Goal: Task Accomplishment & Management: Manage account settings

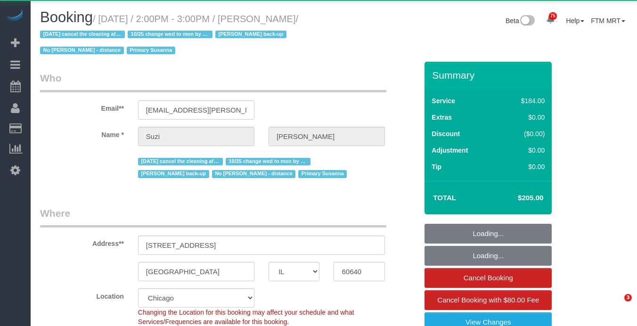
select select "IL"
select select "object:1208"
select select "512"
select select "2"
select select "5"
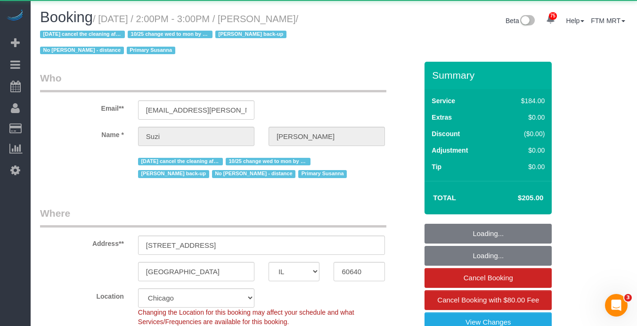
select select "number:1"
select select "number:58"
select select "number:139"
select select "number:106"
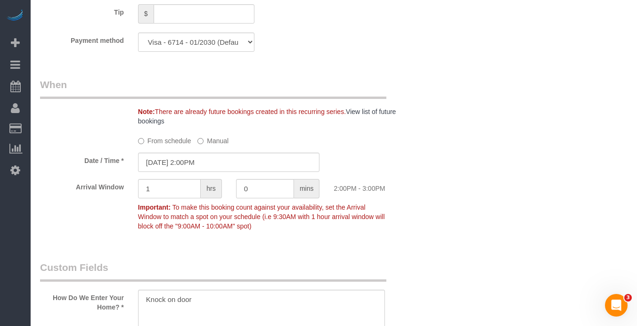
scroll to position [1039, 0]
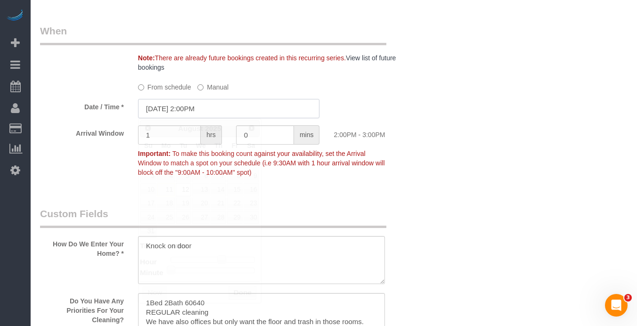
click at [233, 105] on input "08/12/2025 2:00PM" at bounding box center [229, 108] width 182 height 19
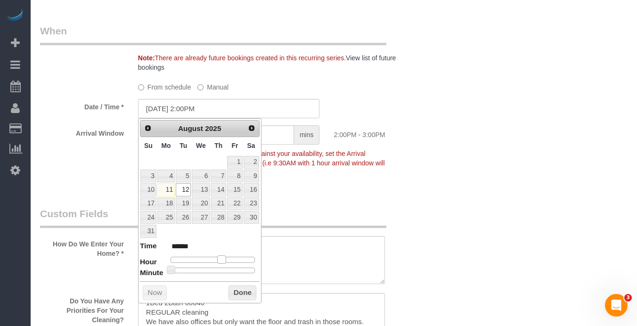
type input "08/12/2025 1:00PM"
type input "******"
click at [217, 256] on span at bounding box center [218, 260] width 8 height 8
click at [238, 289] on button "Done" at bounding box center [243, 293] width 28 height 15
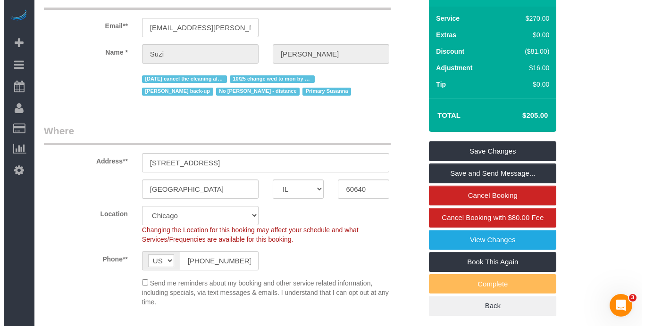
scroll to position [3, 0]
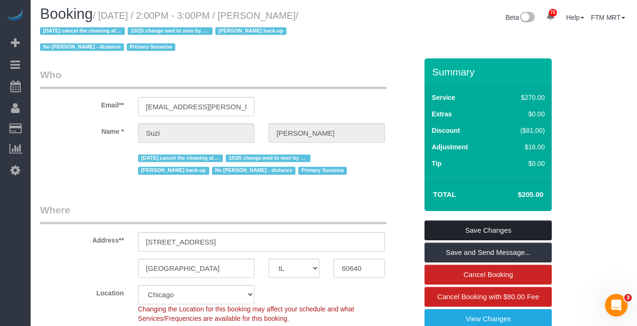
click at [492, 229] on link "Save Changes" at bounding box center [488, 231] width 127 height 20
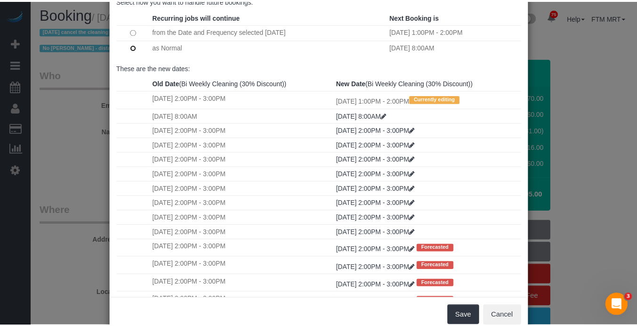
scroll to position [96, 0]
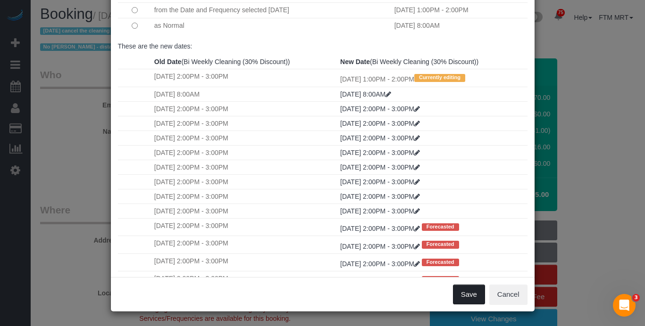
click at [473, 292] on button "Save" at bounding box center [469, 295] width 32 height 20
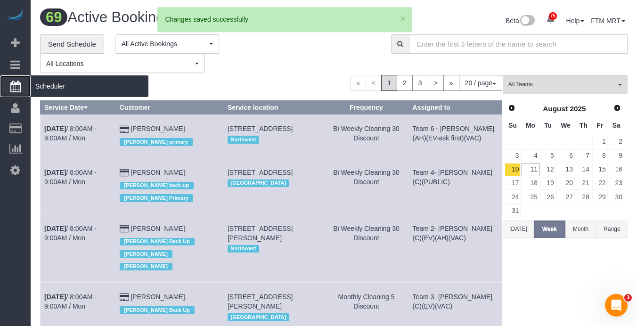
click at [59, 91] on span "Scheduler" at bounding box center [90, 86] width 118 height 22
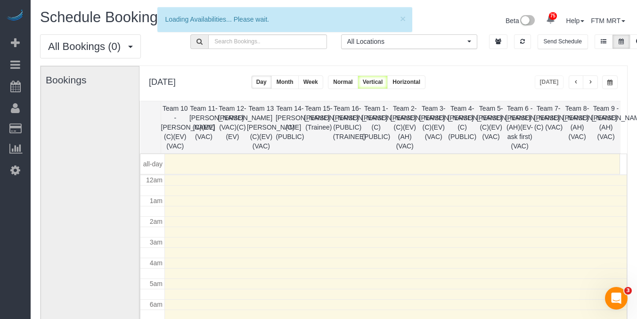
scroll to position [125, 0]
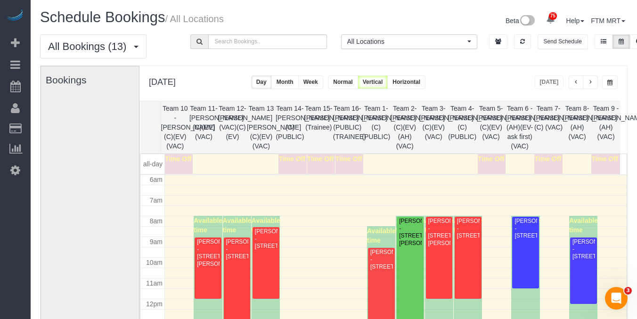
click at [590, 85] on span "button" at bounding box center [590, 83] width 5 height 6
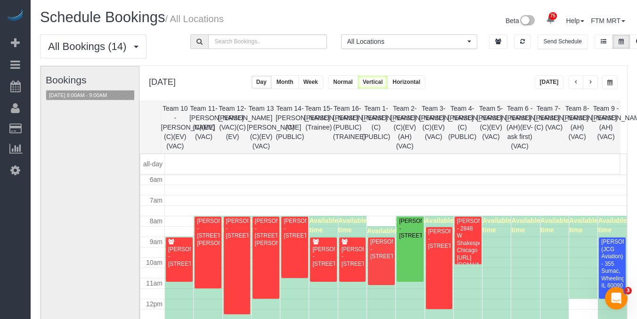
scroll to position [81, 0]
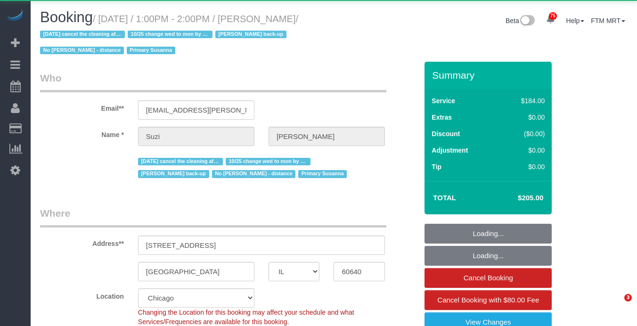
select select "IL"
select select "512"
select select "number:1"
select select "number:58"
select select "number:139"
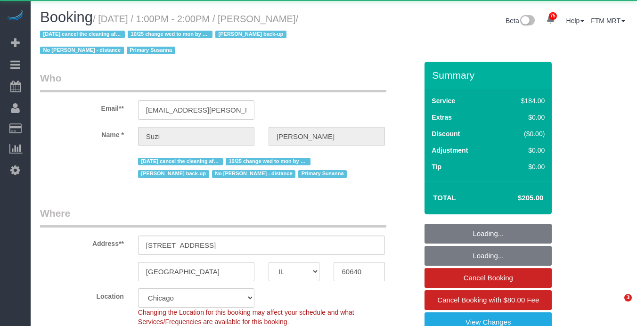
select select "number:106"
select select "2"
select select "5"
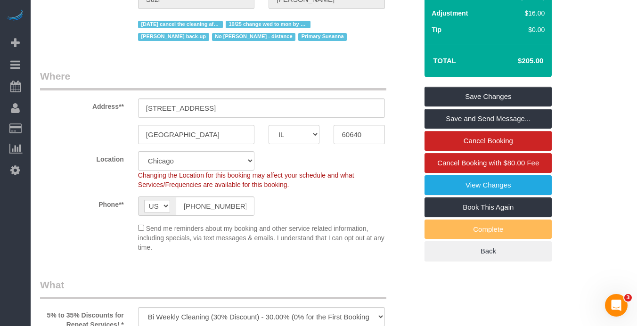
scroll to position [200, 0]
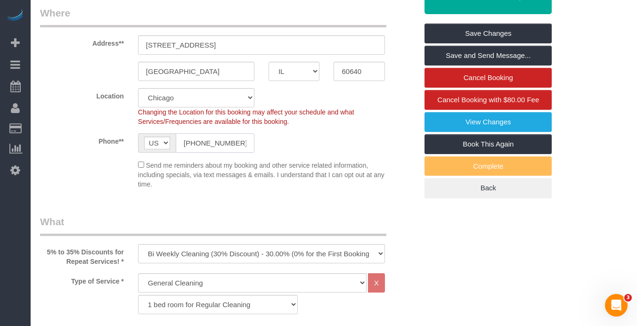
drag, startPoint x: 243, startPoint y: 136, endPoint x: 210, endPoint y: 147, distance: 34.6
click at [144, 135] on div "AF AL DZ AD AO AI AQ AG AR AM AW AU AT AZ BS BH BD BB BY BE BZ BJ BM BT BO BA B…" at bounding box center [196, 142] width 116 height 19
drag, startPoint x: 221, startPoint y: 142, endPoint x: 160, endPoint y: 140, distance: 60.4
click at [160, 140] on div "AF AL DZ AD AO AI AQ AG AR AM AW AU AT AZ BS BH BD BB BY BE BZ BJ BM BT BO BA B…" at bounding box center [196, 142] width 116 height 19
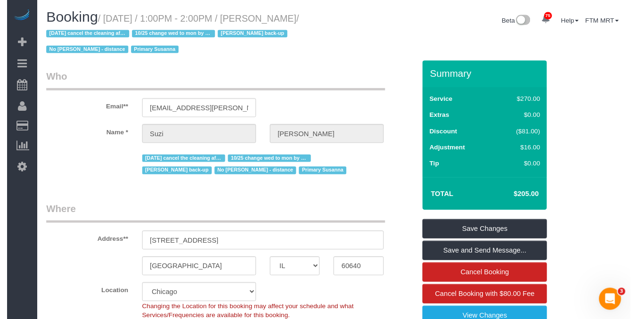
scroll to position [0, 0]
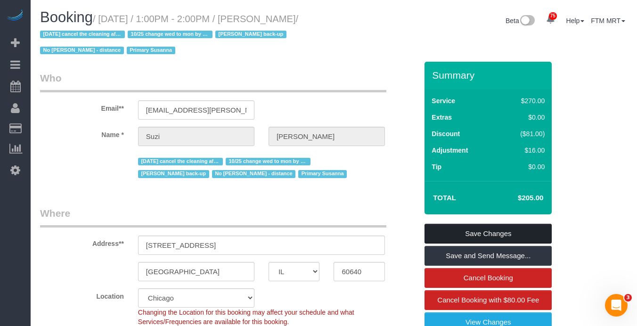
click at [492, 232] on link "Save Changes" at bounding box center [488, 234] width 127 height 20
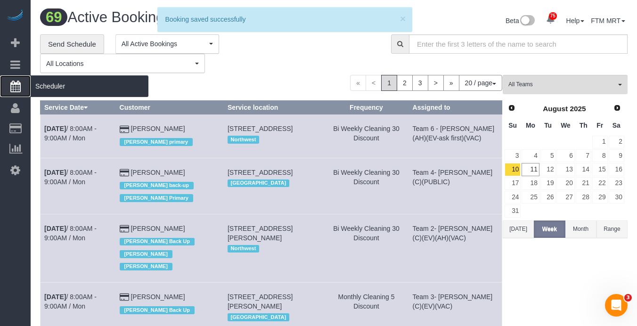
click at [68, 92] on span "Scheduler" at bounding box center [90, 86] width 118 height 22
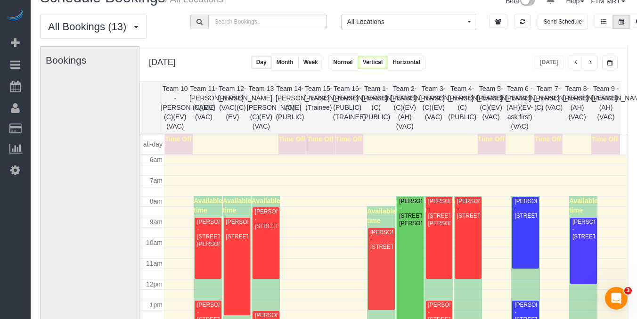
scroll to position [21, 0]
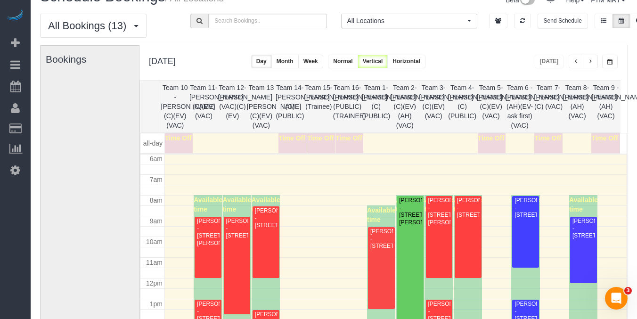
drag, startPoint x: 590, startPoint y: 60, endPoint x: 514, endPoint y: 72, distance: 76.8
click at [590, 60] on span "button" at bounding box center [590, 62] width 5 height 6
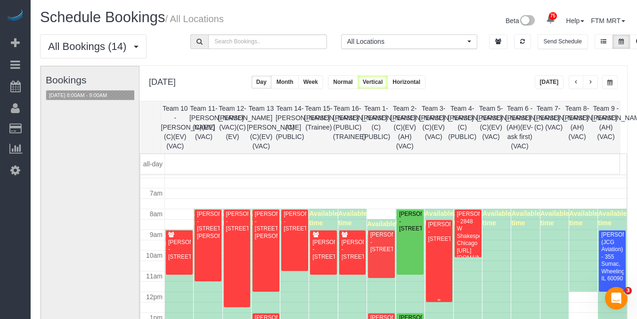
scroll to position [142, 0]
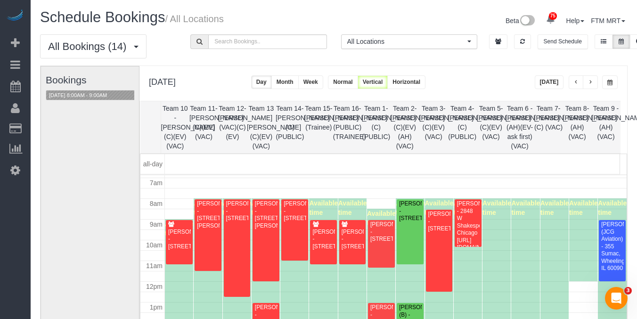
click at [604, 80] on button "button" at bounding box center [611, 82] width 16 height 14
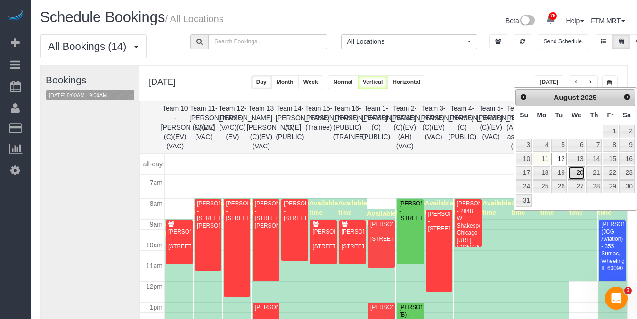
click at [576, 170] on link "20" at bounding box center [577, 172] width 18 height 13
type input "**********"
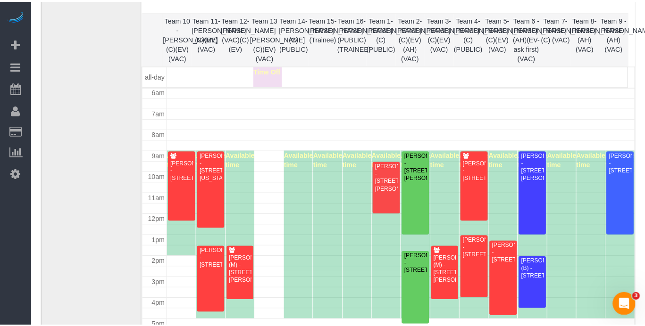
scroll to position [79, 0]
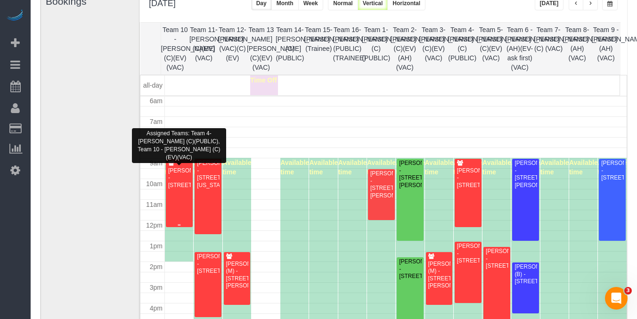
click at [174, 176] on div "Meagan LeGear - 3122 N Paulina, Chicago, IL 60657" at bounding box center [179, 178] width 23 height 22
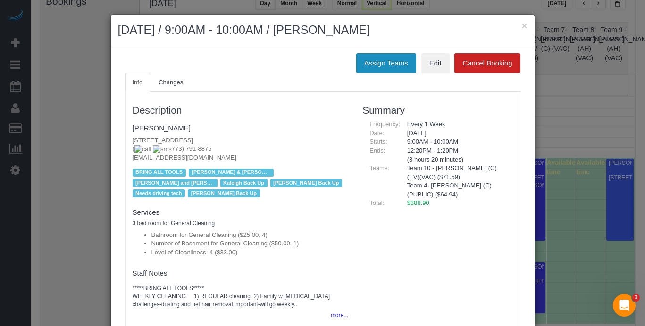
click at [380, 66] on button "Assign Teams" at bounding box center [386, 63] width 60 height 20
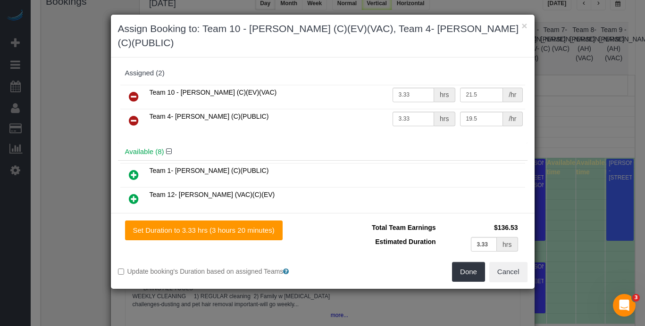
click at [132, 91] on icon at bounding box center [134, 96] width 10 height 11
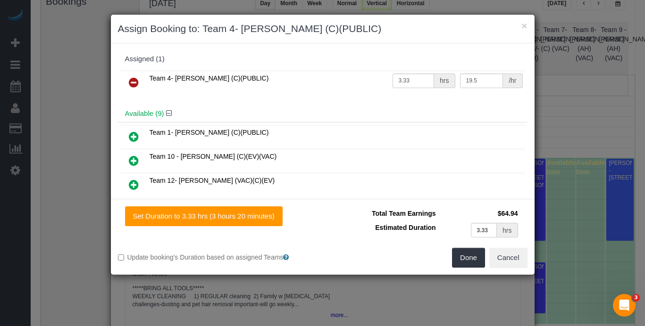
scroll to position [78, 0]
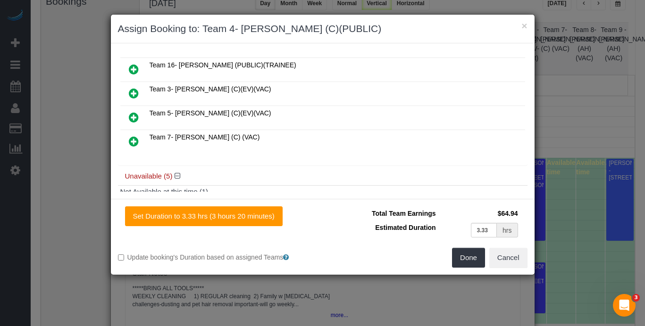
click at [132, 88] on icon at bounding box center [134, 93] width 10 height 11
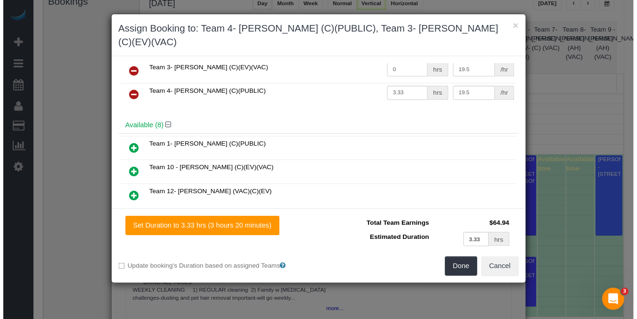
scroll to position [0, 0]
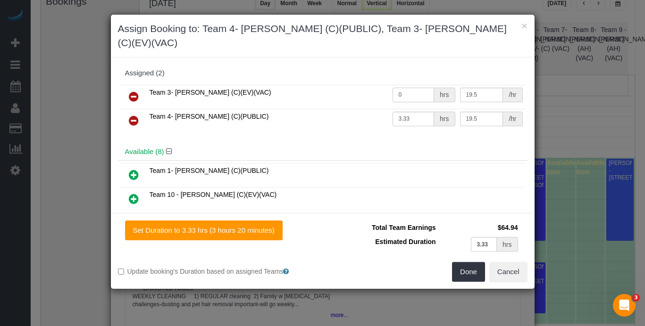
drag, startPoint x: 391, startPoint y: 78, endPoint x: 372, endPoint y: 77, distance: 19.4
click at [371, 85] on tr "Team 3- Corrina (C)(EV)(VAC) 0 hrs 19.5 /hr" at bounding box center [322, 97] width 405 height 24
type input "3.33"
click at [471, 265] on button "Done" at bounding box center [468, 272] width 33 height 20
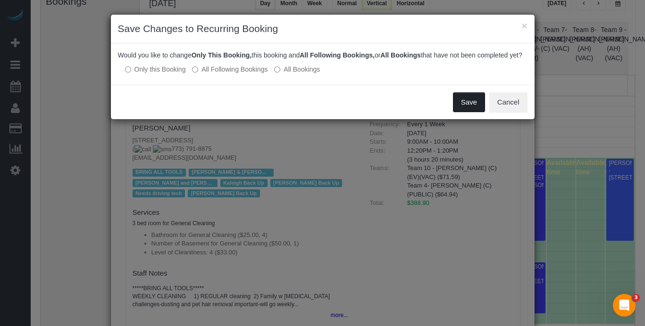
click at [477, 103] on button "Save" at bounding box center [469, 102] width 32 height 20
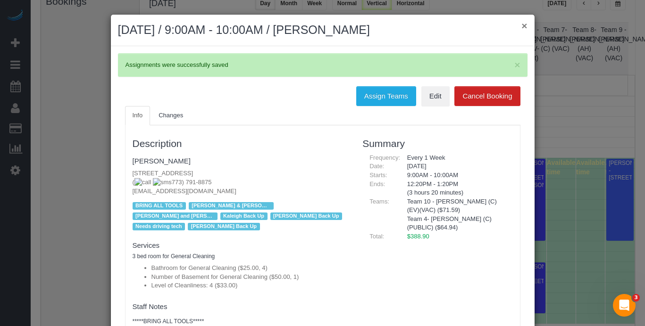
click at [521, 27] on button "×" at bounding box center [524, 26] width 6 height 10
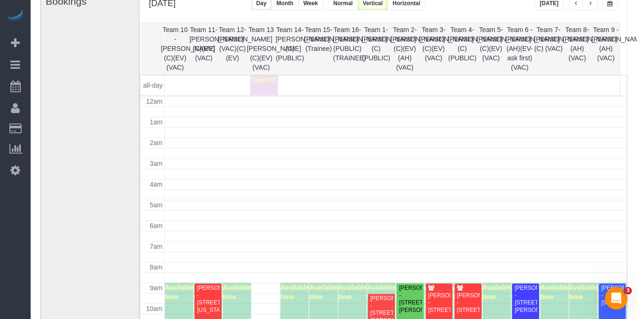
scroll to position [125, 0]
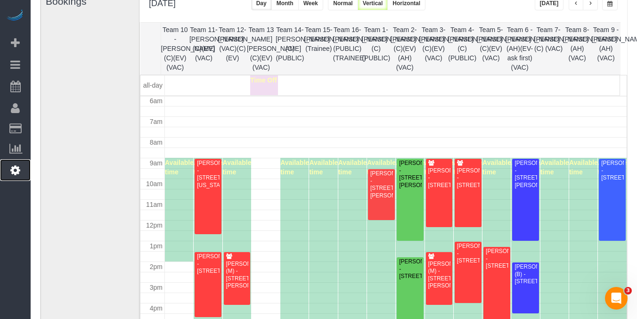
click at [3, 167] on link "Settings" at bounding box center [15, 170] width 31 height 22
select select "1"
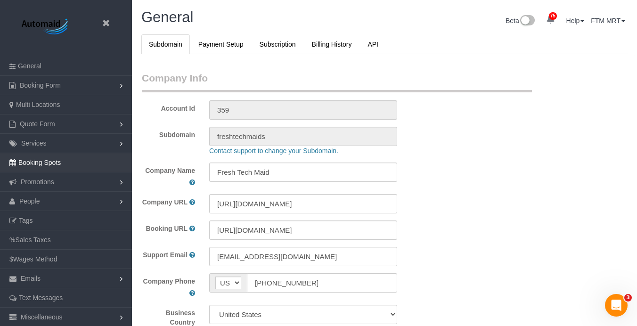
scroll to position [2198, 637]
click at [54, 201] on link "People" at bounding box center [66, 201] width 132 height 19
click at [49, 258] on link "Team Availability" at bounding box center [66, 259] width 132 height 19
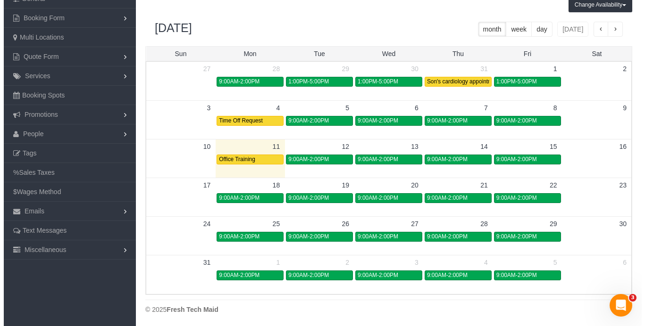
scroll to position [69, 0]
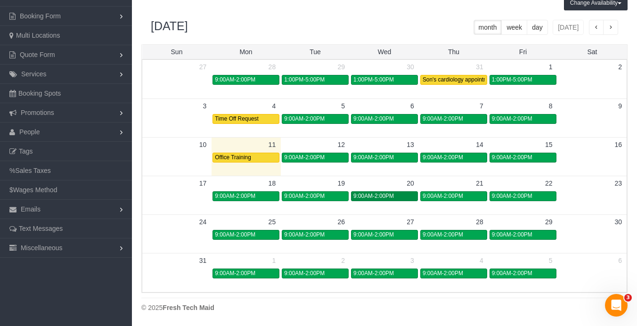
click at [403, 200] on div "9:00AM-2:00PM" at bounding box center [385, 196] width 62 height 7
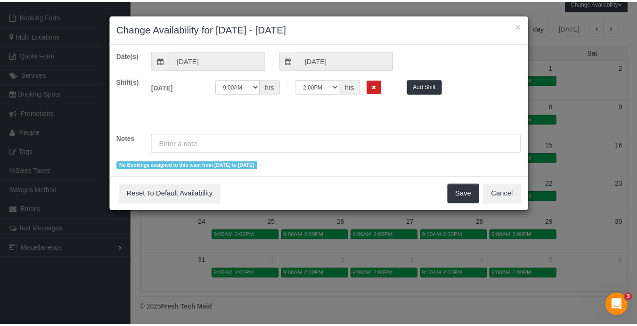
scroll to position [395, 645]
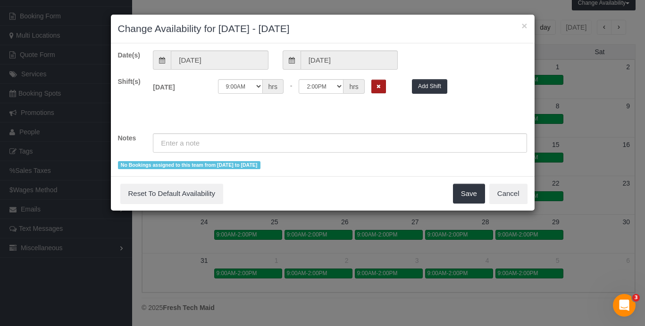
click at [379, 87] on icon "Remove Shift" at bounding box center [378, 86] width 4 height 5
click at [319, 148] on input "text" at bounding box center [340, 142] width 374 height 19
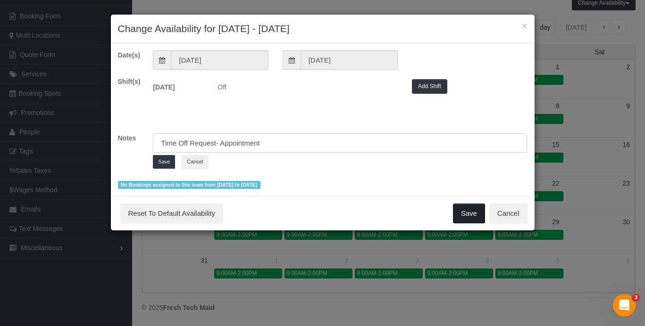
type input "Time Off Request- Appointment"
click at [470, 210] on button "Save" at bounding box center [469, 214] width 32 height 20
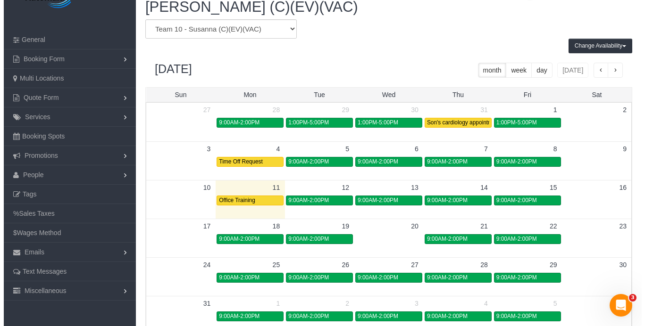
scroll to position [0, 0]
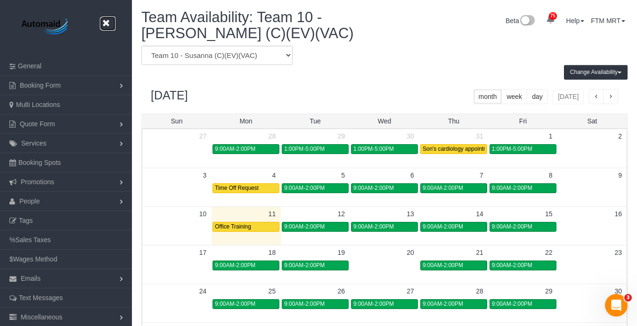
click at [108, 22] on icon at bounding box center [106, 23] width 12 height 12
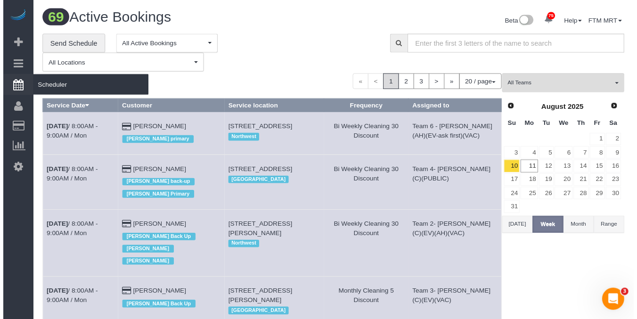
scroll to position [1409, 637]
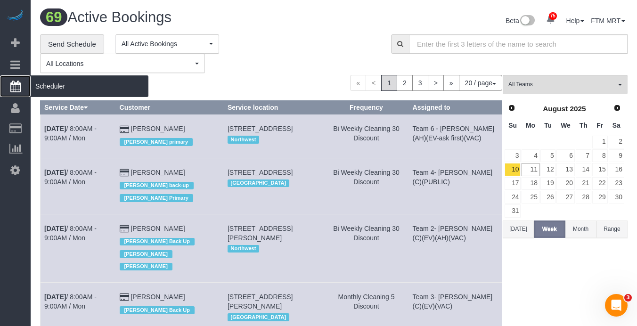
click at [64, 81] on span "Scheduler" at bounding box center [90, 86] width 118 height 22
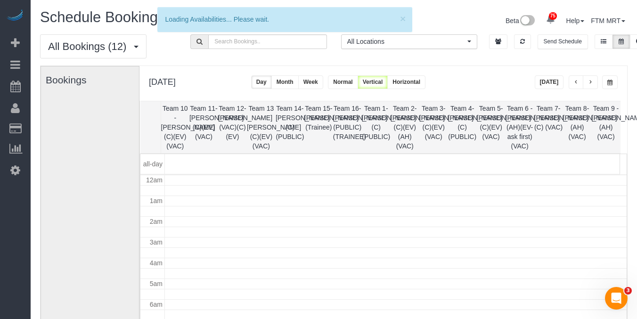
scroll to position [125, 0]
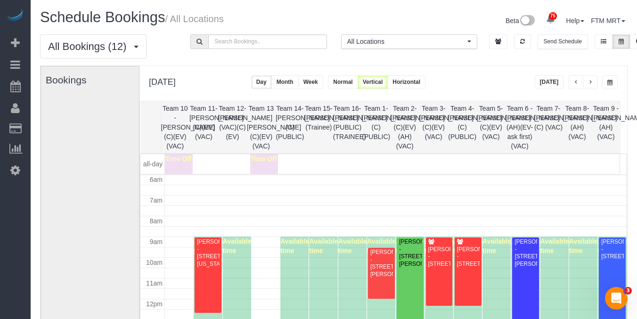
click at [552, 83] on button "[DATE]" at bounding box center [549, 82] width 29 height 14
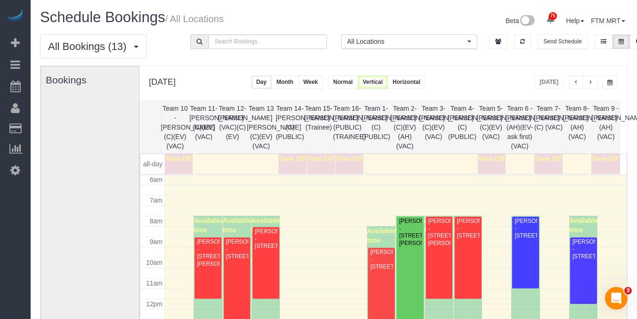
click at [590, 83] on span "button" at bounding box center [590, 83] width 5 height 6
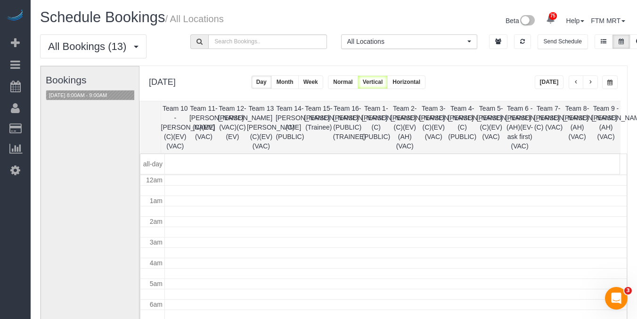
click at [590, 83] on span "button" at bounding box center [590, 83] width 5 height 6
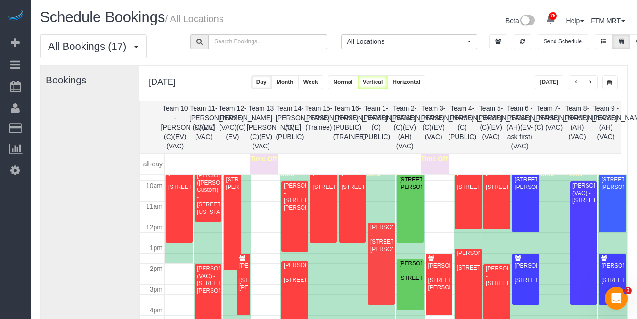
scroll to position [192, 0]
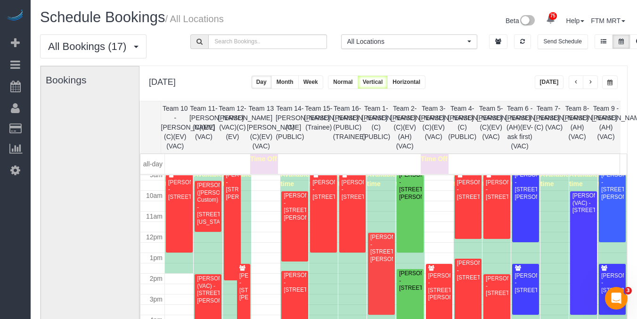
click at [591, 82] on span "button" at bounding box center [590, 83] width 5 height 6
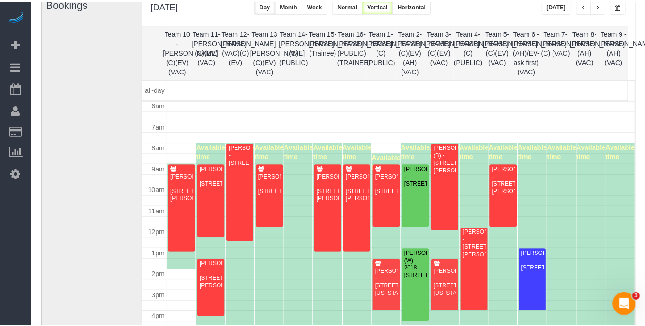
scroll to position [76, 0]
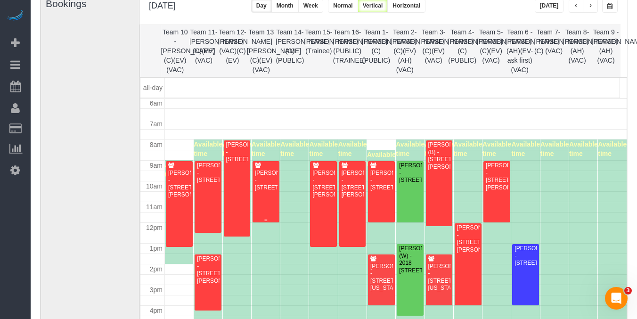
click at [259, 191] on div "Bridgette Kolb - 5357 N Nottingham Ave., Chicago, IL 60656" at bounding box center [266, 181] width 23 height 22
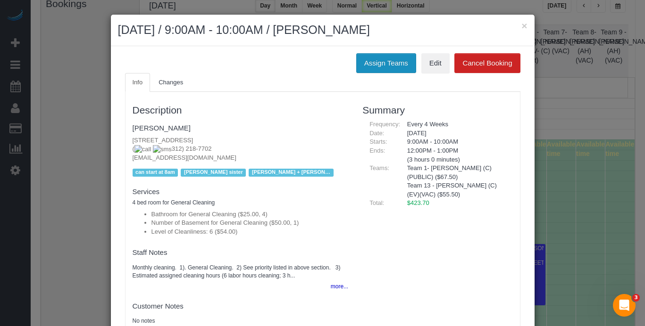
click at [381, 61] on button "Assign Teams" at bounding box center [386, 63] width 60 height 20
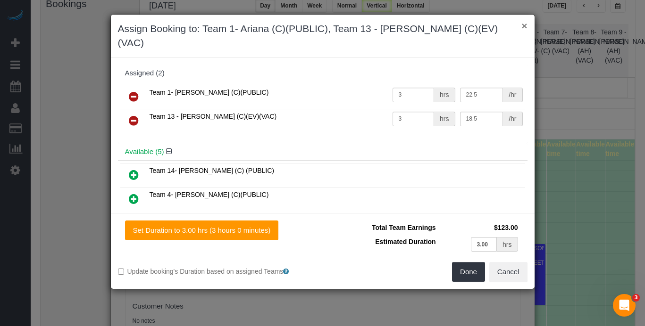
click at [526, 28] on button "×" at bounding box center [524, 26] width 6 height 10
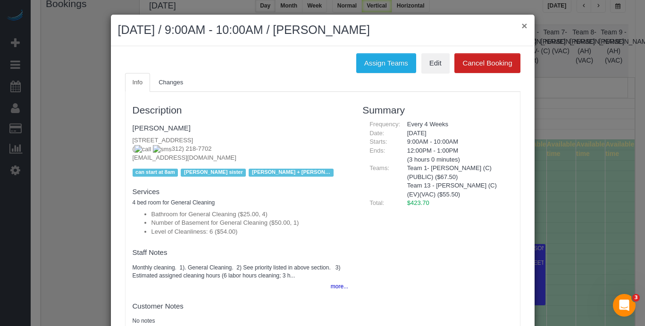
click at [521, 25] on button "×" at bounding box center [524, 26] width 6 height 10
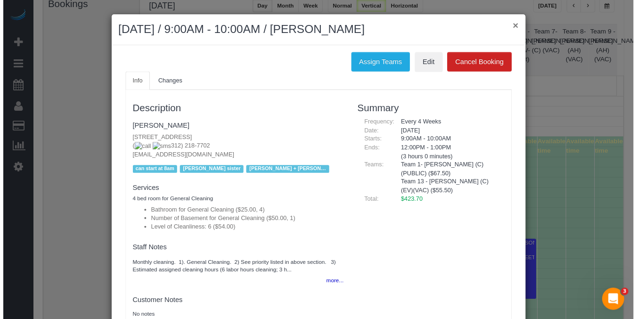
scroll to position [75, 0]
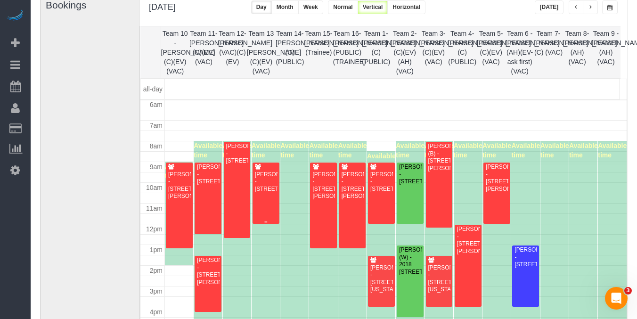
click at [273, 187] on div "Bridgette Kolb - 5357 N Nottingham Ave., Chicago, IL 60656" at bounding box center [266, 182] width 23 height 22
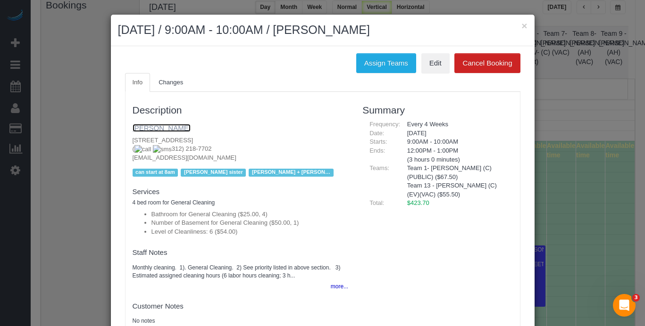
click at [160, 130] on link "Bridgette Kolb" at bounding box center [161, 128] width 58 height 8
click at [521, 26] on button "×" at bounding box center [524, 26] width 6 height 10
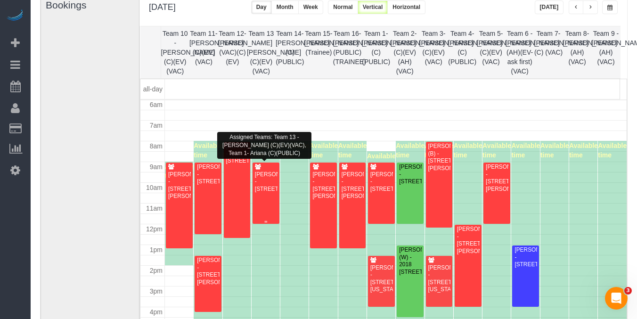
click at [273, 193] on div "Bridgette Kolb - 5357 N Nottingham Ave., Chicago, IL 60656" at bounding box center [266, 182] width 23 height 22
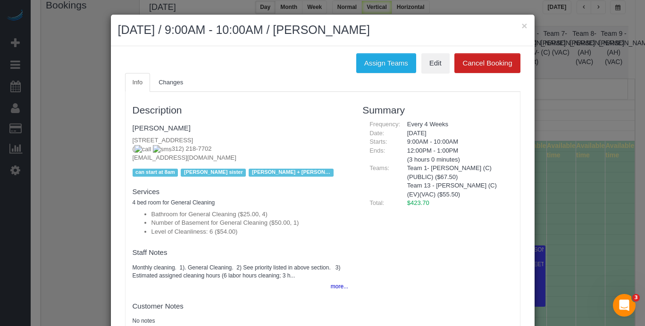
click at [386, 51] on div "Assign Teams Edit Cancel Booking Info Changes Description Bridgette Kolb 5357 N…" at bounding box center [322, 196] width 423 height 301
click at [166, 129] on link "Bridgette Kolb" at bounding box center [161, 128] width 58 height 8
click at [521, 26] on button "×" at bounding box center [524, 26] width 6 height 10
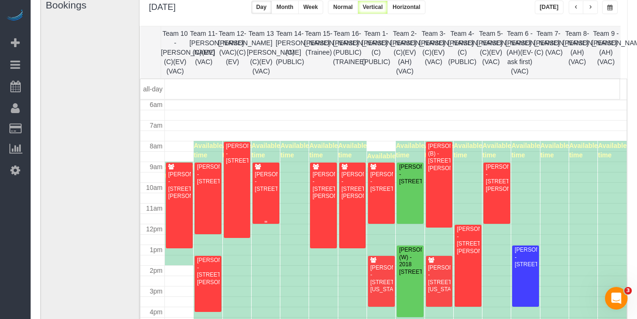
click at [262, 177] on div "Bridgette Kolb - 5357 N Nottingham Ave., Chicago, IL 60656" at bounding box center [266, 182] width 23 height 22
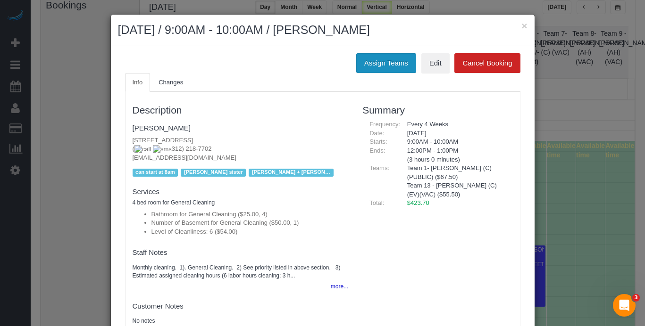
click at [387, 62] on button "Assign Teams" at bounding box center [386, 63] width 60 height 20
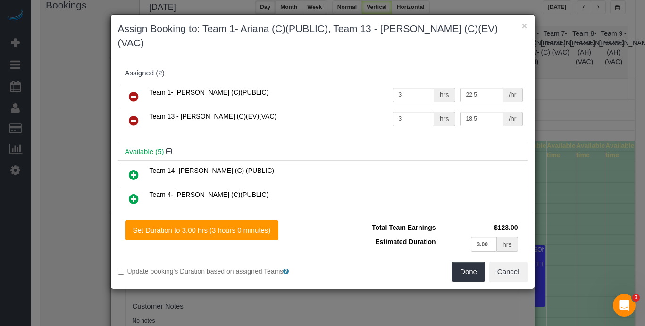
click at [133, 115] on icon at bounding box center [134, 120] width 10 height 11
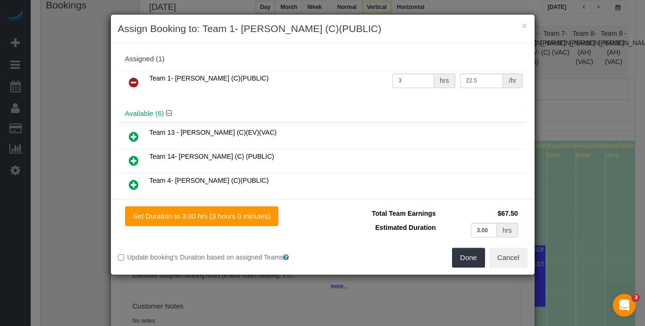
drag, startPoint x: 134, startPoint y: 155, endPoint x: 176, endPoint y: 153, distance: 42.0
click at [134, 155] on icon at bounding box center [134, 160] width 10 height 11
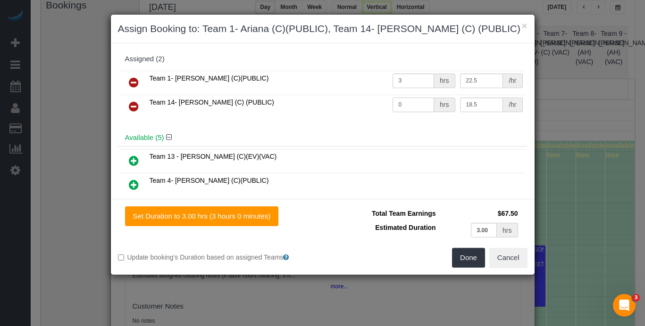
drag, startPoint x: 411, startPoint y: 104, endPoint x: 359, endPoint y: 104, distance: 51.4
click at [358, 104] on tr "Team 14- Maria (C) (PUBLIC) 0 hrs 18.5 /hr" at bounding box center [322, 107] width 405 height 24
type input "3"
click at [469, 251] on button "Done" at bounding box center [468, 258] width 33 height 20
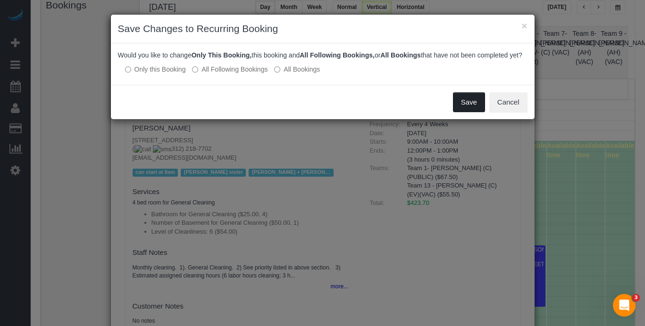
drag, startPoint x: 467, startPoint y: 106, endPoint x: 467, endPoint y: 96, distance: 9.9
click at [467, 106] on button "Save" at bounding box center [469, 102] width 32 height 20
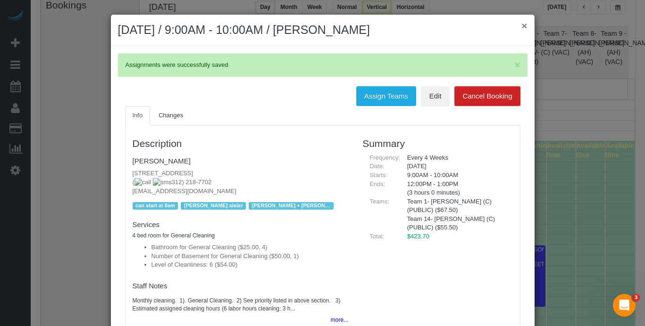
click at [521, 28] on button "×" at bounding box center [524, 26] width 6 height 10
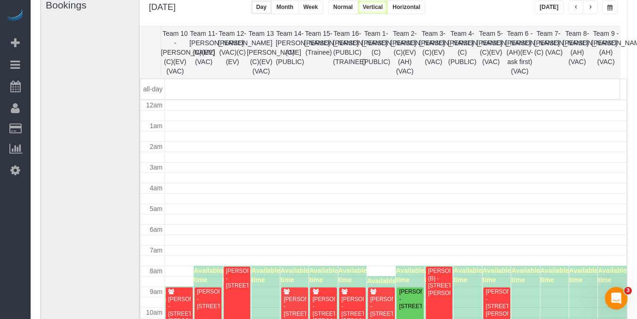
scroll to position [125, 0]
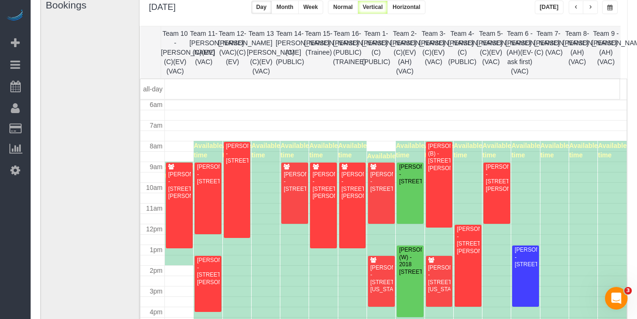
click at [573, 5] on button "button" at bounding box center [576, 7] width 15 height 14
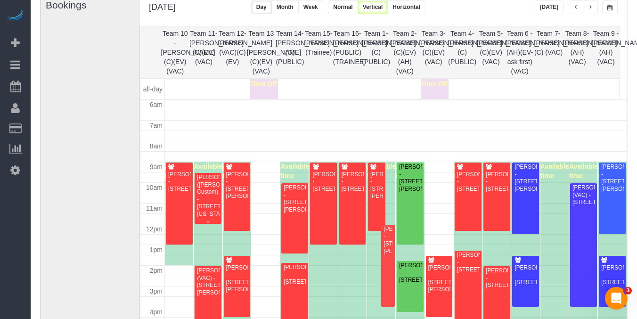
click at [201, 195] on div "Ruth Um (Billy Reid Custom) - 220 W Illinois St, #114, Chicago, IL 60654" at bounding box center [208, 196] width 23 height 44
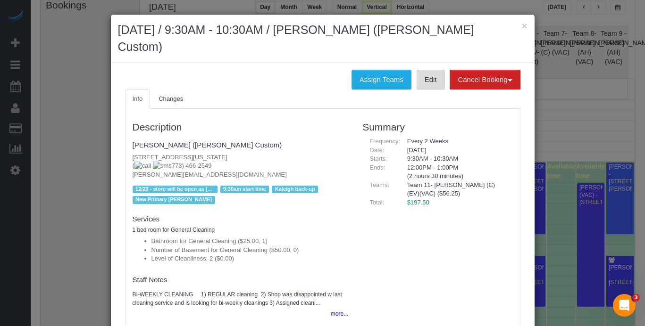
click at [434, 70] on link "Edit" at bounding box center [430, 80] width 28 height 20
click at [515, 22] on h2 "August 13, 2025 / 9:30AM - 10:30AM / Ruth Um (Billy Reid Custom)" at bounding box center [322, 38] width 409 height 33
click at [522, 26] on button "×" at bounding box center [524, 26] width 6 height 10
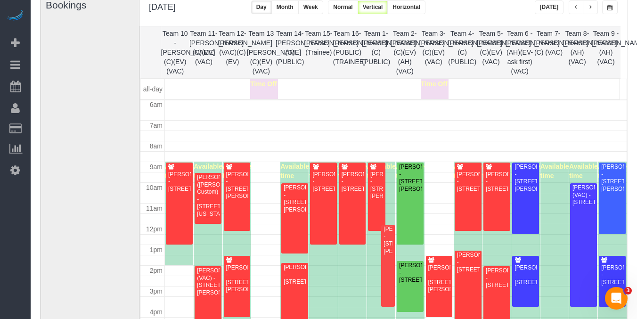
click at [590, 9] on span "button" at bounding box center [590, 8] width 5 height 6
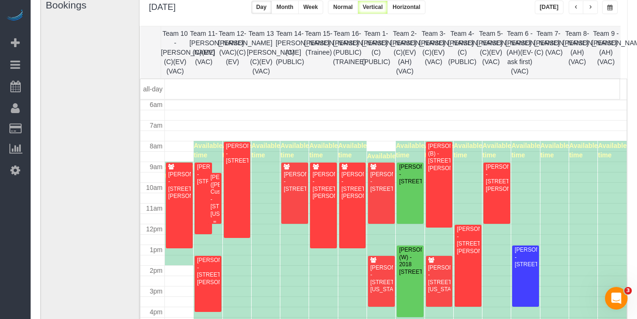
click at [215, 185] on div "Ruth Um (Billy Reid Custom) - 220 W Illinois St, #114, Chicago, IL 60654" at bounding box center [214, 196] width 9 height 44
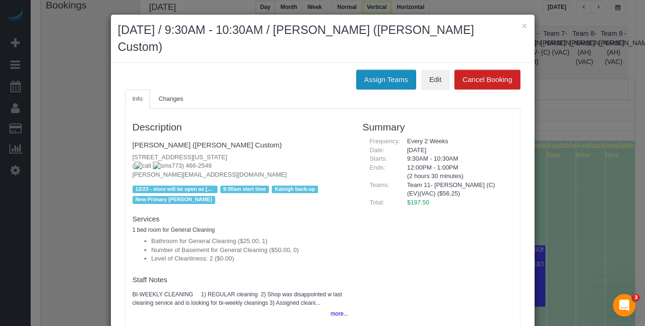
click at [364, 70] on button "Assign Teams" at bounding box center [386, 80] width 60 height 20
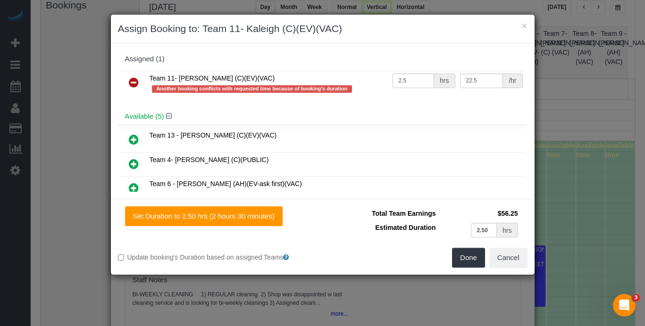
click at [134, 81] on icon at bounding box center [134, 82] width 10 height 11
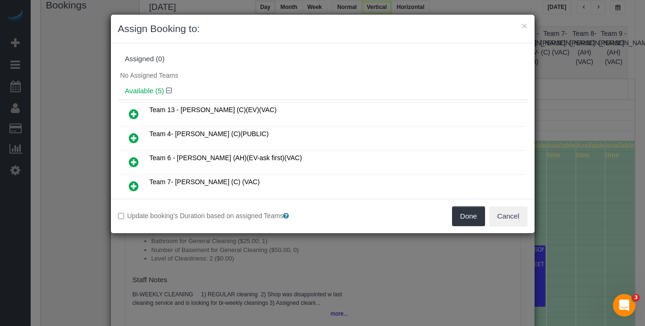
click at [134, 116] on icon at bounding box center [134, 113] width 10 height 11
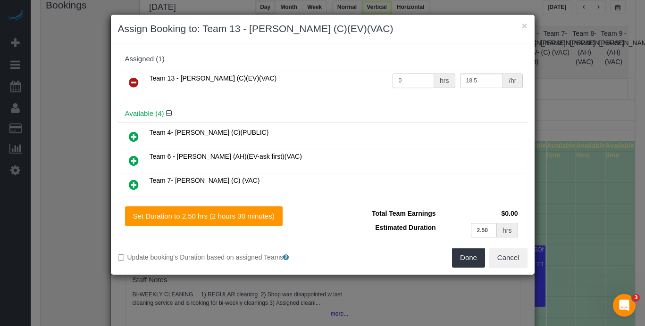
drag, startPoint x: 406, startPoint y: 84, endPoint x: 367, endPoint y: 82, distance: 39.2
click at [367, 82] on tr "Team 13 - Ligia (C)(EV)(VAC) 0 hrs 18.5 /hr" at bounding box center [322, 83] width 405 height 24
type input "2.5"
click at [465, 248] on button "Done" at bounding box center [468, 258] width 33 height 20
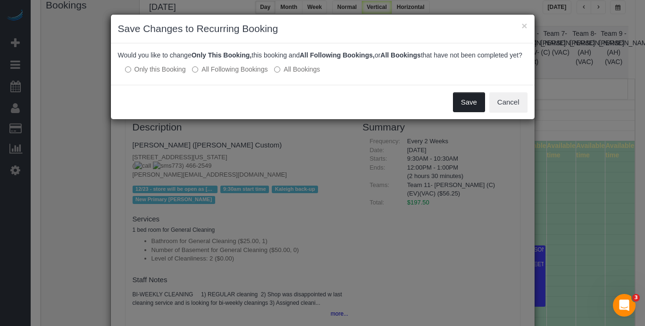
click at [466, 109] on button "Save" at bounding box center [469, 102] width 32 height 20
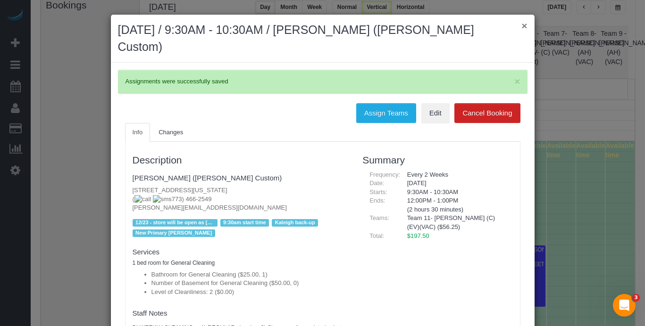
click at [521, 25] on button "×" at bounding box center [524, 26] width 6 height 10
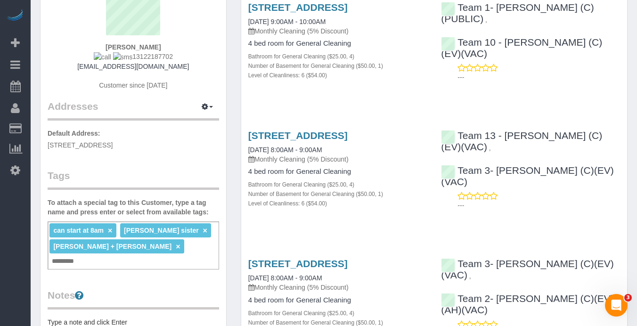
scroll to position [65, 0]
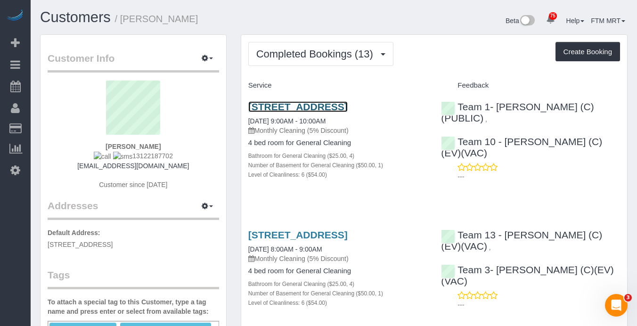
click at [267, 112] on link "[STREET_ADDRESS]" at bounding box center [297, 106] width 99 height 11
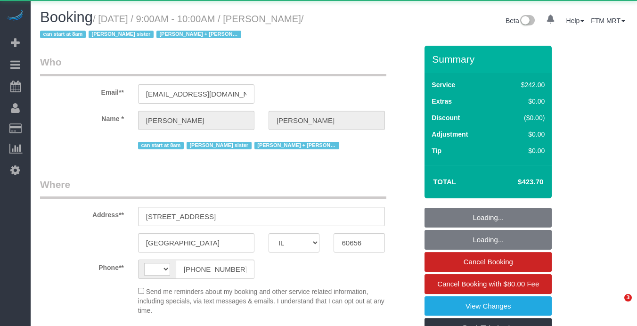
select select "IL"
select select "string:US"
select select "object:832"
select select "string:fspay-56d9daaa-1531-48f8-8b9f-d4596558a6c7"
select select "512"
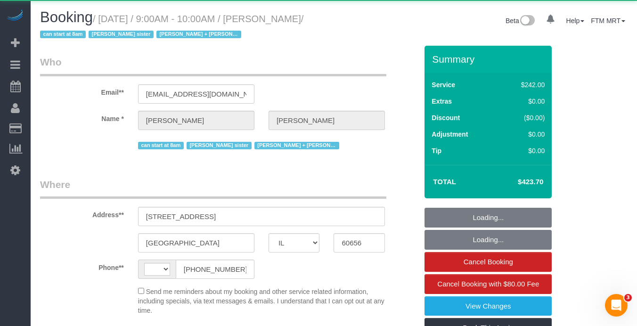
select select "4"
select select "1"
select select "6"
select select "number:1"
select select "number:63"
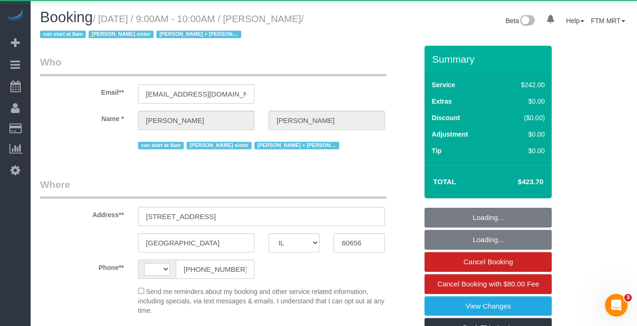
select select "number:139"
select select "number:104"
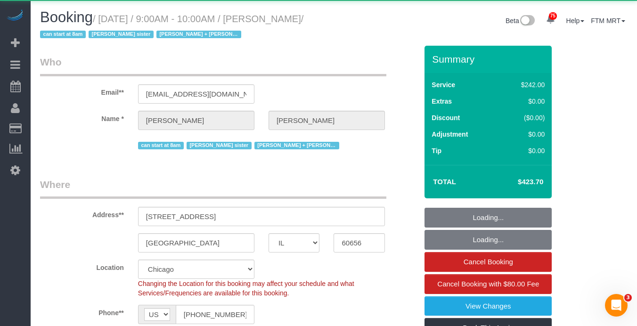
select select "object:1295"
select select "4"
select select "1"
select select "6"
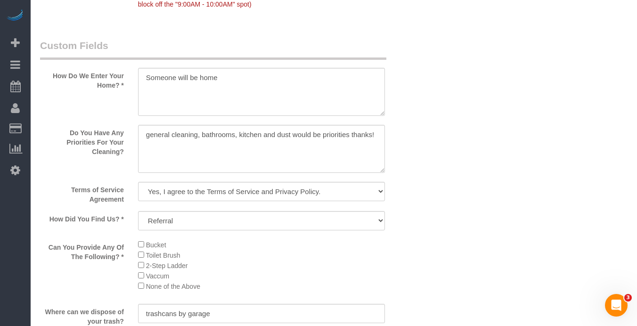
scroll to position [1447, 0]
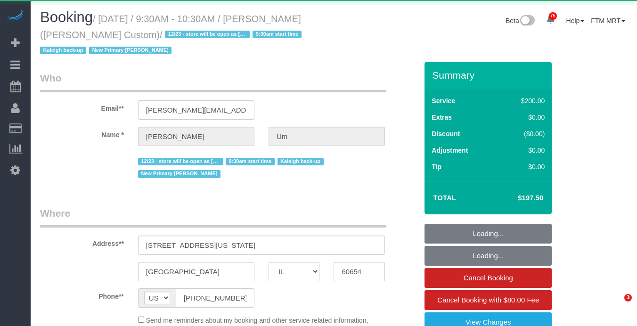
select select "IL"
select select "string:fspay-02be4c91-19f8-4229-8070-9e16dee21cb8"
select select "object:1205"
select select "512"
select select "2"
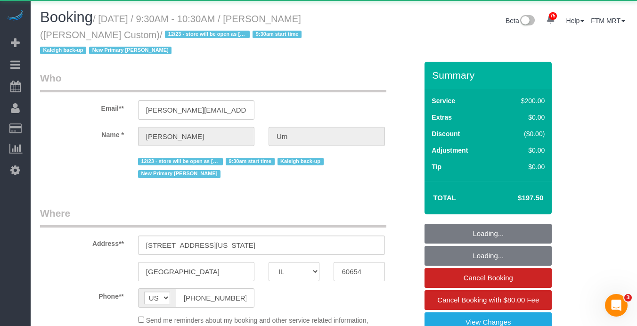
select select "number:1"
select select "number:58"
select select "number:139"
select select "number:108"
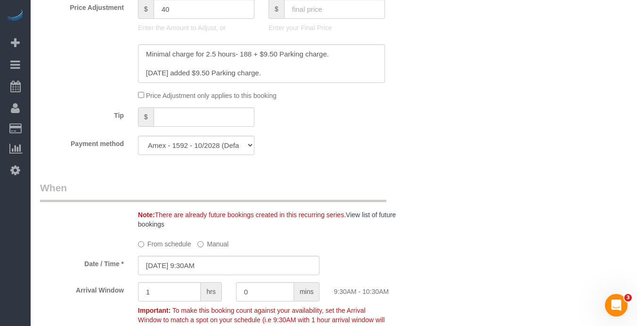
scroll to position [949, 0]
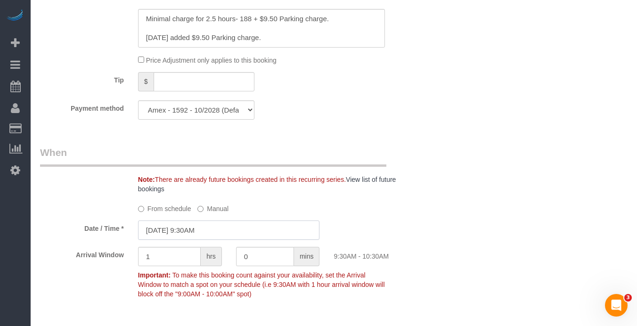
click at [202, 221] on input "08/13/2025 9:30AM" at bounding box center [229, 230] width 182 height 19
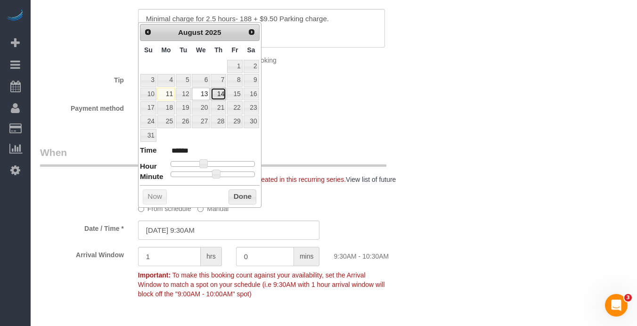
click at [216, 91] on link "14" at bounding box center [219, 94] width 16 height 13
type input "08/14/2025 9:30AM"
drag, startPoint x: 244, startPoint y: 206, endPoint x: 255, endPoint y: 202, distance: 11.9
click at [244, 206] on div "Prev Next August 2025 Su Mo Tu We Th Fr Sa 1 2 3 4 5 6 7 8 9 10 11 12 13 14 15 …" at bounding box center [200, 115] width 124 height 186
click at [244, 199] on button "Done" at bounding box center [243, 197] width 28 height 15
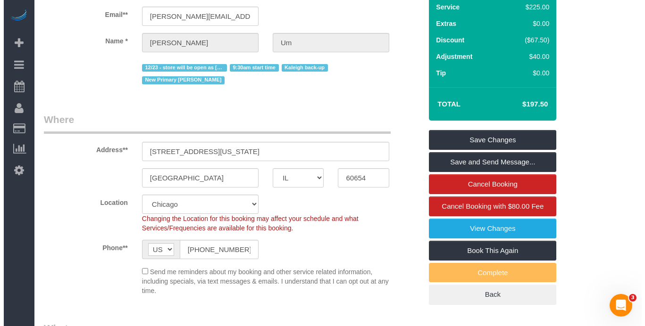
scroll to position [0, 0]
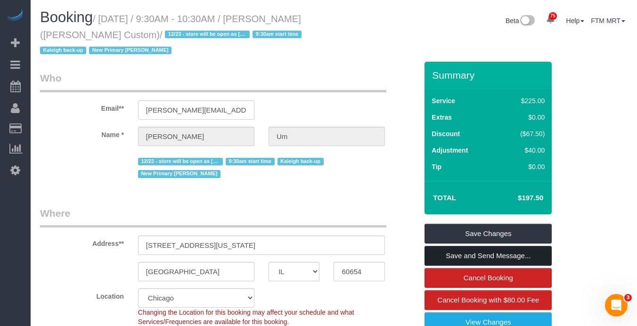
click at [475, 253] on link "Save and Send Message..." at bounding box center [488, 256] width 127 height 20
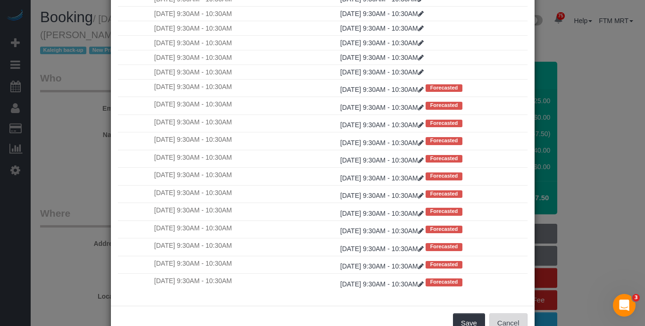
scroll to position [96, 0]
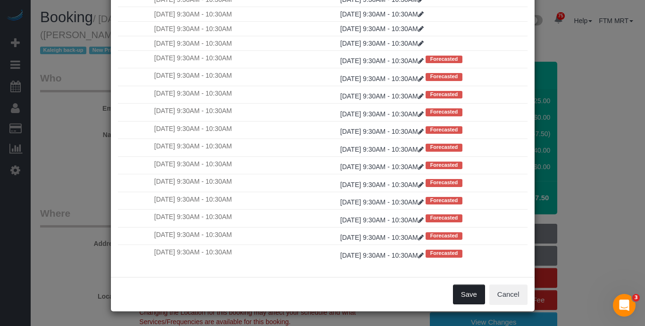
click at [470, 289] on button "Save" at bounding box center [469, 295] width 32 height 20
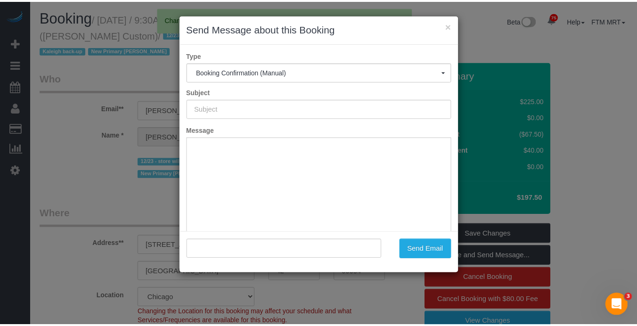
scroll to position [0, 0]
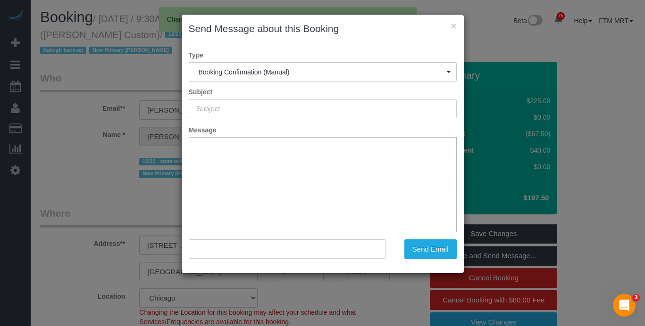
type input "Your Booking With Fresh Tech Maid, Confirmed!"
type input ""Ruth Um" <ruth.um@billyreid.com>"
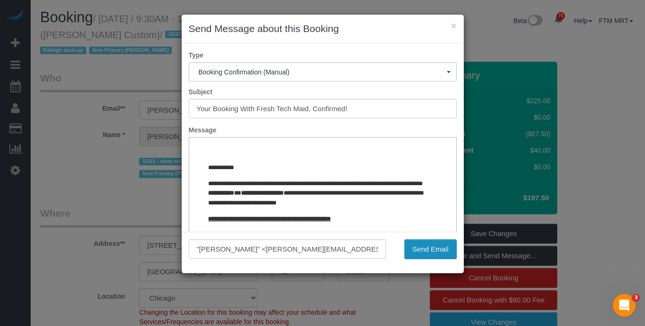
click at [441, 256] on button "Send Email" at bounding box center [430, 250] width 52 height 20
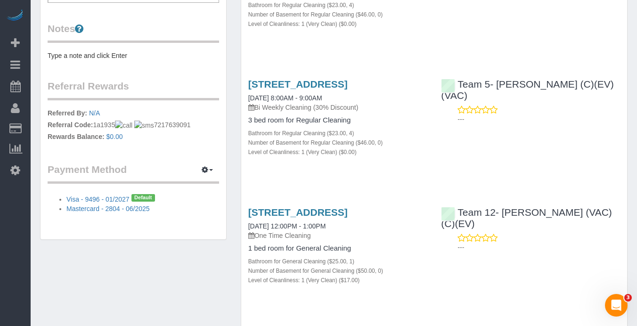
scroll to position [295, 0]
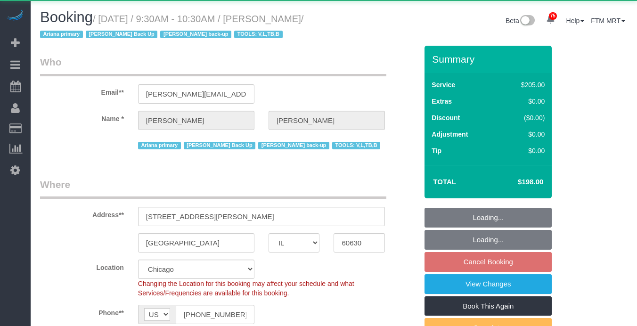
select select "IL"
select select "2"
select select "number:1"
select select "number:69"
select select "number:139"
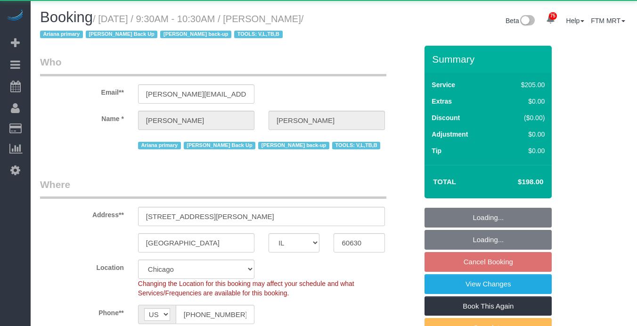
select select "number:98"
select select "number:141"
select select "number:143"
select select "object:1151"
select select "2"
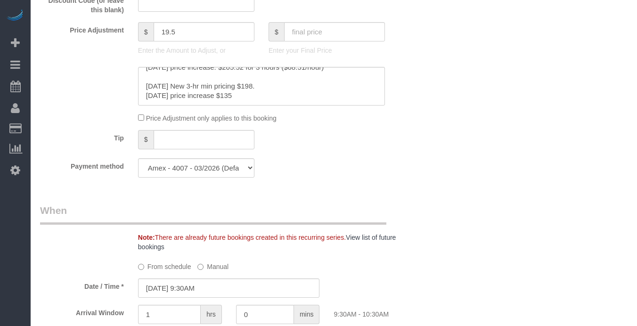
scroll to position [623, 0]
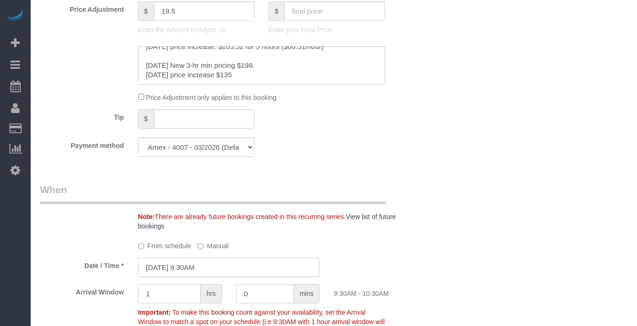
click at [246, 263] on input "08/15/2025 9:30AM" at bounding box center [229, 267] width 182 height 19
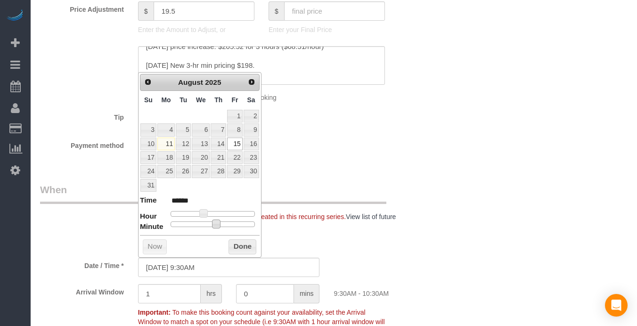
type input "08/15/2025 9:25AM"
type input "******"
type input "08/15/2025 9:00AM"
type input "******"
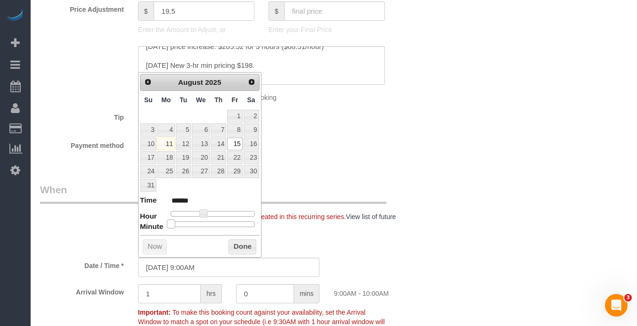
drag, startPoint x: 214, startPoint y: 224, endPoint x: 143, endPoint y: 224, distance: 70.7
click at [138, 223] on div "Prev Next August 2025 Su Mo Tu We Th Fr Sa 1 2 3 4 5 6 7 8 9 10 11 12 13 14 15 …" at bounding box center [200, 165] width 124 height 186
drag, startPoint x: 238, startPoint y: 246, endPoint x: 294, endPoint y: 232, distance: 57.9
click at [239, 246] on button "Done" at bounding box center [243, 247] width 28 height 15
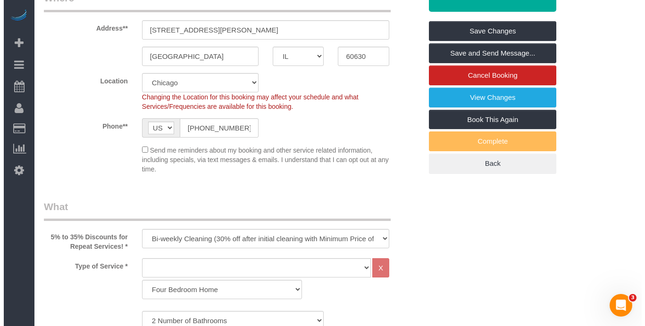
scroll to position [178, 0]
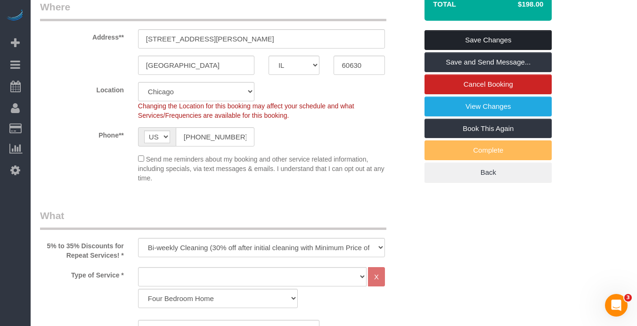
click at [505, 38] on link "Save Changes" at bounding box center [488, 40] width 127 height 20
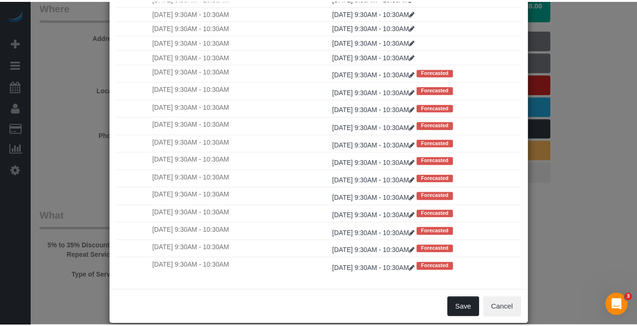
scroll to position [96, 0]
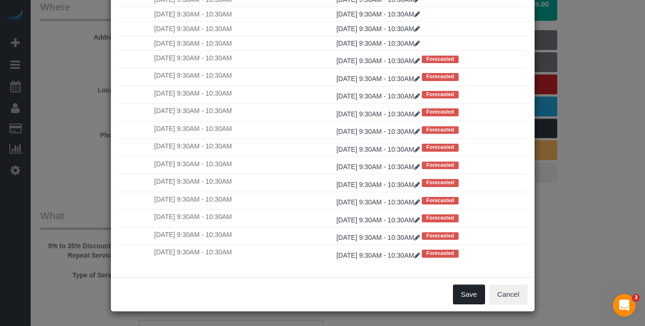
click at [464, 295] on button "Save" at bounding box center [469, 295] width 32 height 20
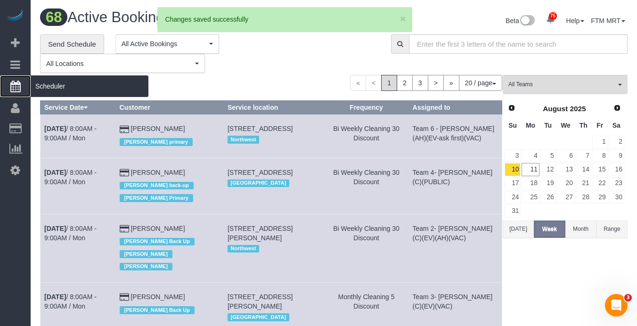
click at [67, 88] on span "Scheduler" at bounding box center [90, 86] width 118 height 22
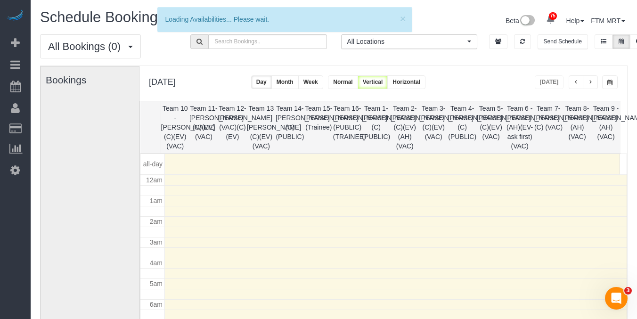
scroll to position [125, 0]
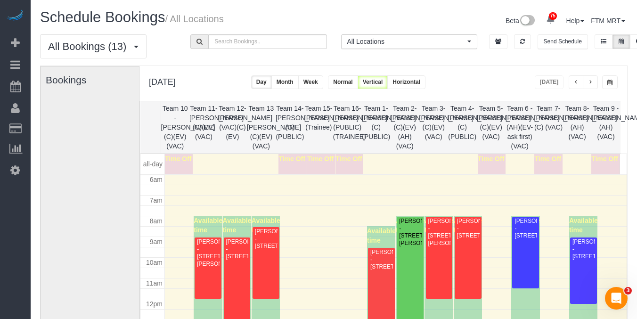
click at [614, 87] on button "button" at bounding box center [611, 82] width 16 height 14
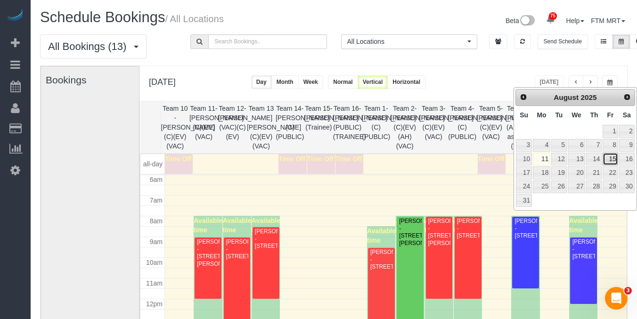
click at [609, 158] on link "15" at bounding box center [610, 159] width 15 height 13
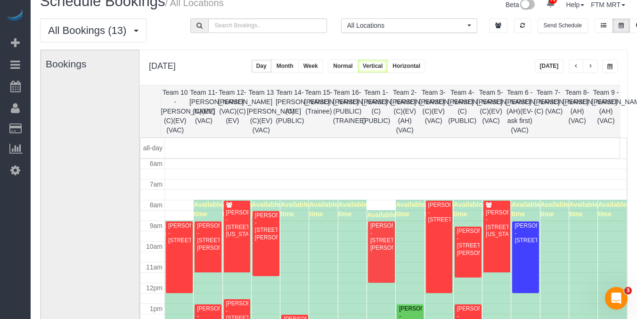
scroll to position [21, 0]
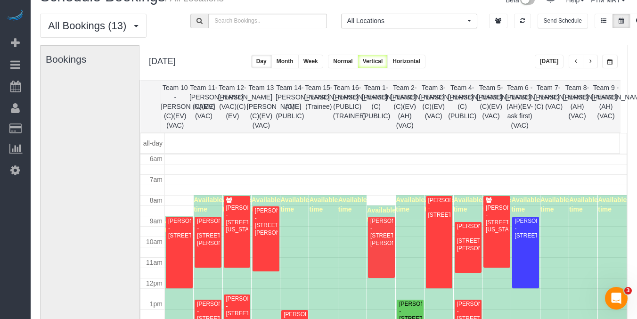
click at [614, 64] on button "button" at bounding box center [611, 62] width 16 height 14
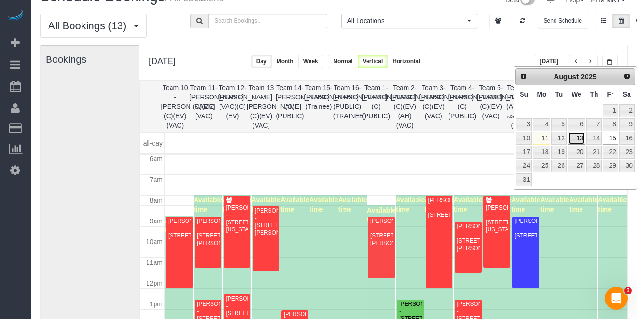
click at [576, 139] on link "13" at bounding box center [577, 138] width 18 height 13
type input "**********"
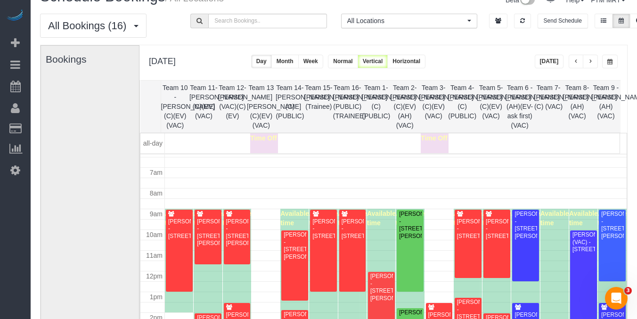
scroll to position [140, 0]
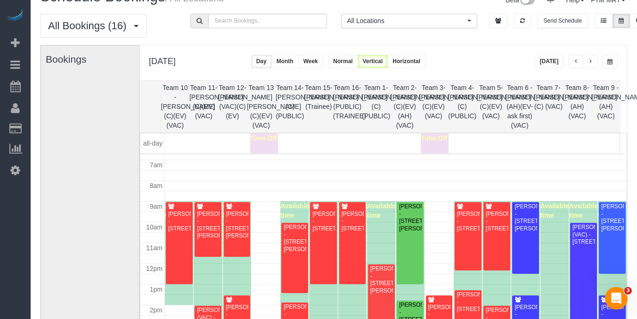
click at [578, 56] on button "button" at bounding box center [576, 62] width 15 height 14
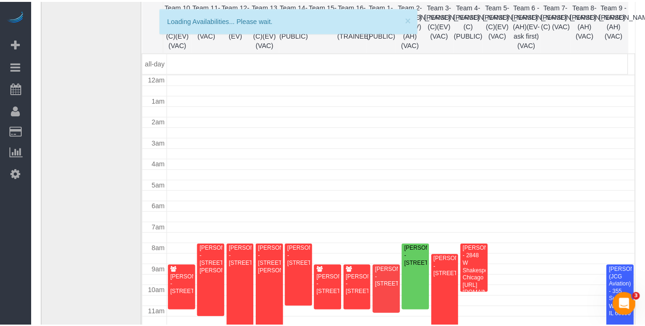
scroll to position [125, 0]
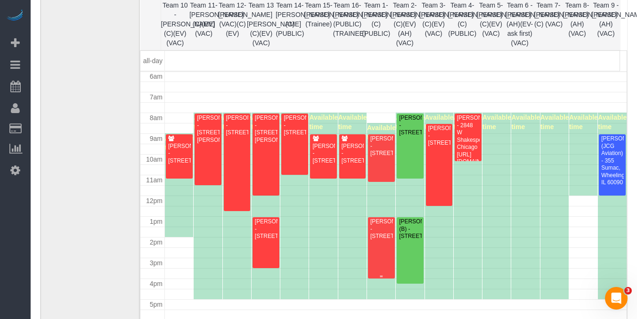
click at [382, 232] on div "Suzi Elnaggar - 1464 W. Winona St., Apt. #1, Chicago, IL 60640" at bounding box center [381, 229] width 23 height 22
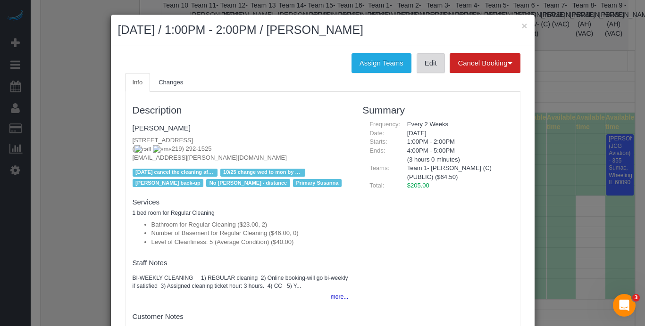
click at [418, 59] on link "Edit" at bounding box center [430, 63] width 28 height 20
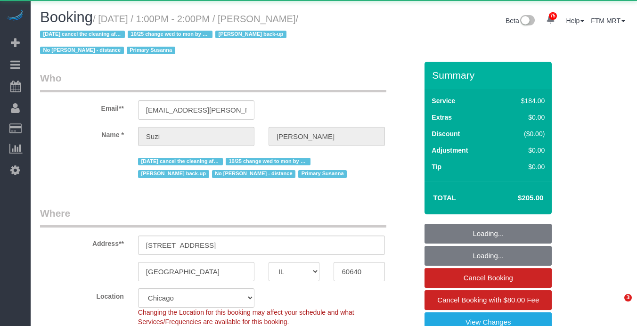
select select "IL"
select select "512"
select select "number:1"
select select "number:58"
select select "number:139"
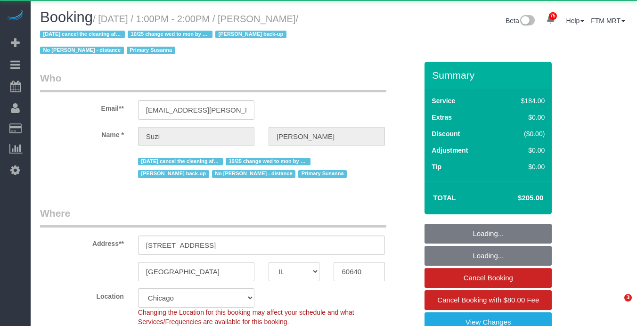
select select "number:106"
select select "2"
select select "5"
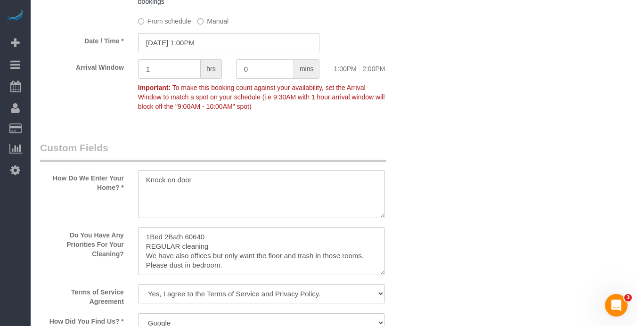
scroll to position [1067, 0]
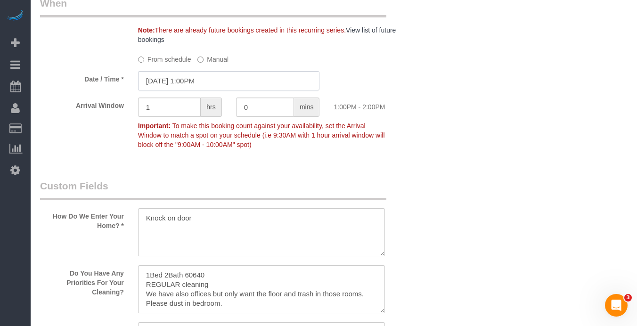
click at [226, 81] on input "08/12/2025 1:00PM" at bounding box center [229, 80] width 182 height 19
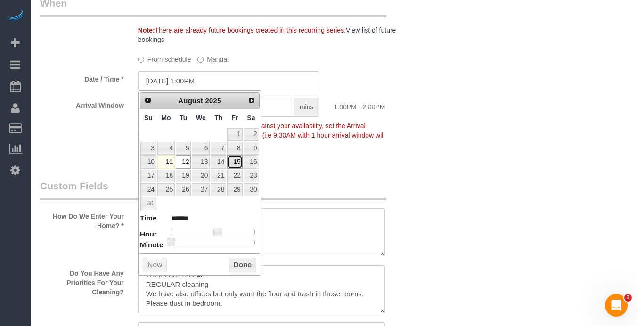
click at [233, 161] on link "15" at bounding box center [234, 162] width 15 height 13
type input "08/15/2025 1:00PM"
click at [239, 265] on button "Done" at bounding box center [243, 265] width 28 height 15
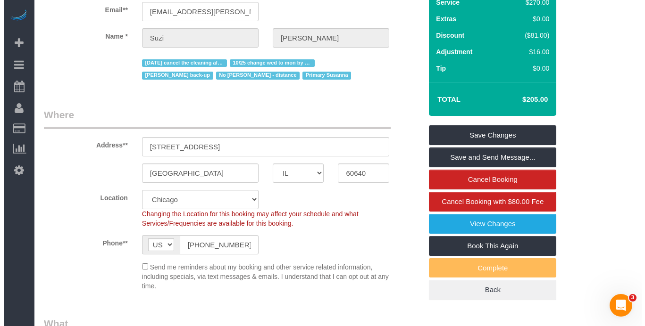
scroll to position [0, 0]
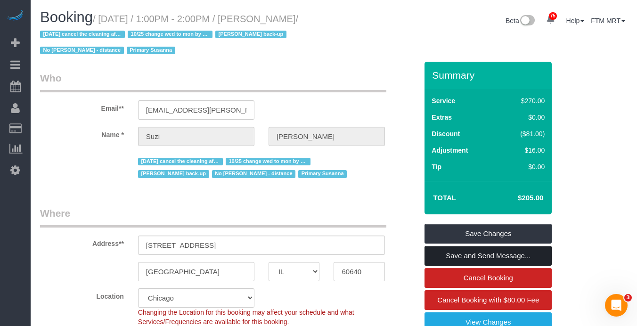
click at [474, 257] on link "Save and Send Message..." at bounding box center [488, 256] width 127 height 20
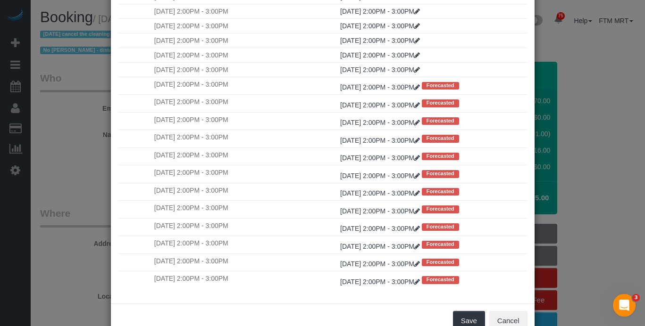
scroll to position [96, 0]
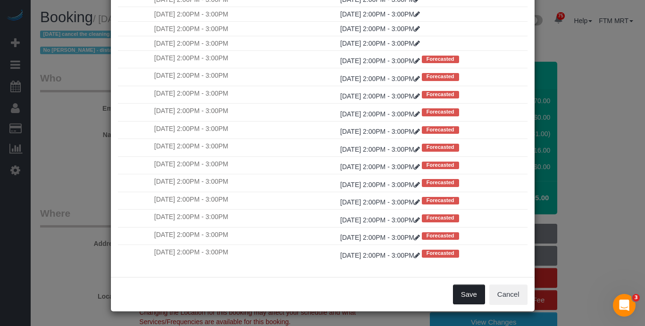
click at [466, 294] on button "Save" at bounding box center [469, 295] width 32 height 20
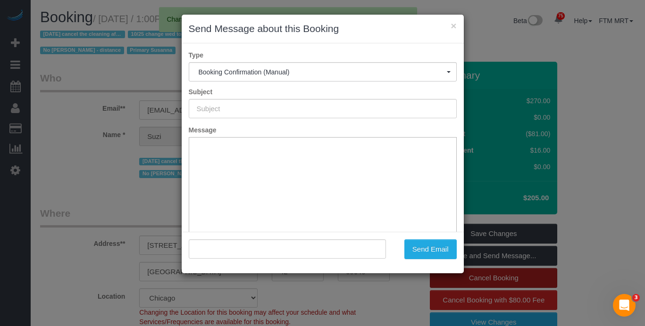
type input "Your Booking With Fresh Tech Maid, Confirmed!"
type input ""Suzi Elnaggar" <suzi.elnaggar@gmail.com>"
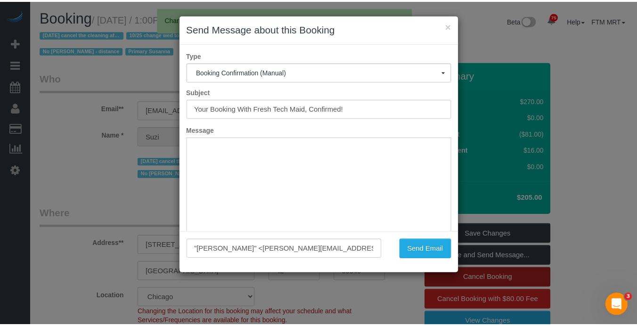
scroll to position [0, 0]
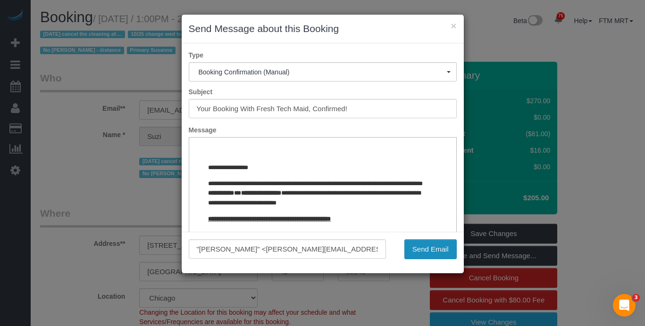
click at [431, 247] on button "Send Email" at bounding box center [430, 250] width 52 height 20
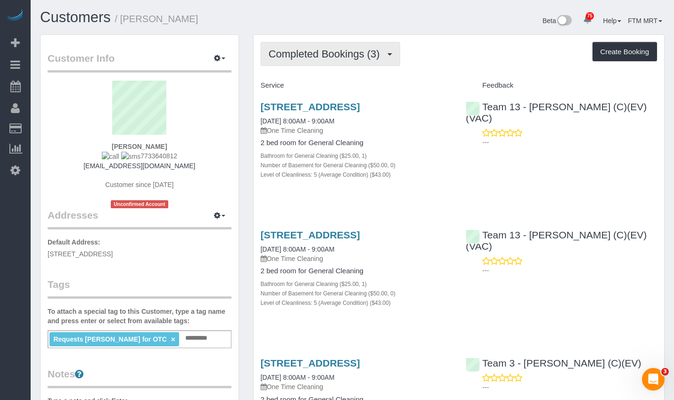
click at [366, 49] on span "Completed Bookings (3)" at bounding box center [327, 54] width 116 height 12
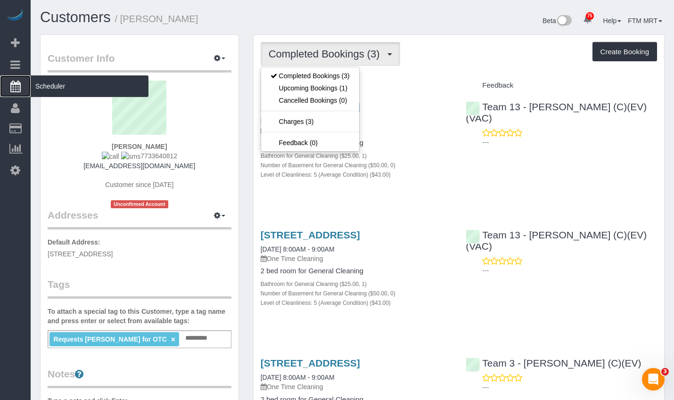
click at [65, 86] on span "Scheduler" at bounding box center [90, 86] width 118 height 22
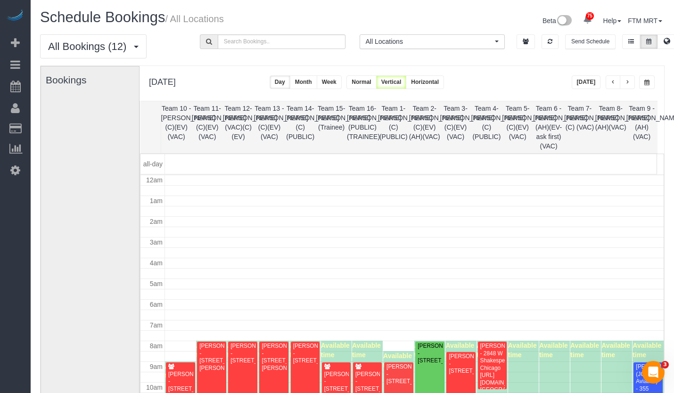
scroll to position [125, 0]
